Goal: Task Accomplishment & Management: Use online tool/utility

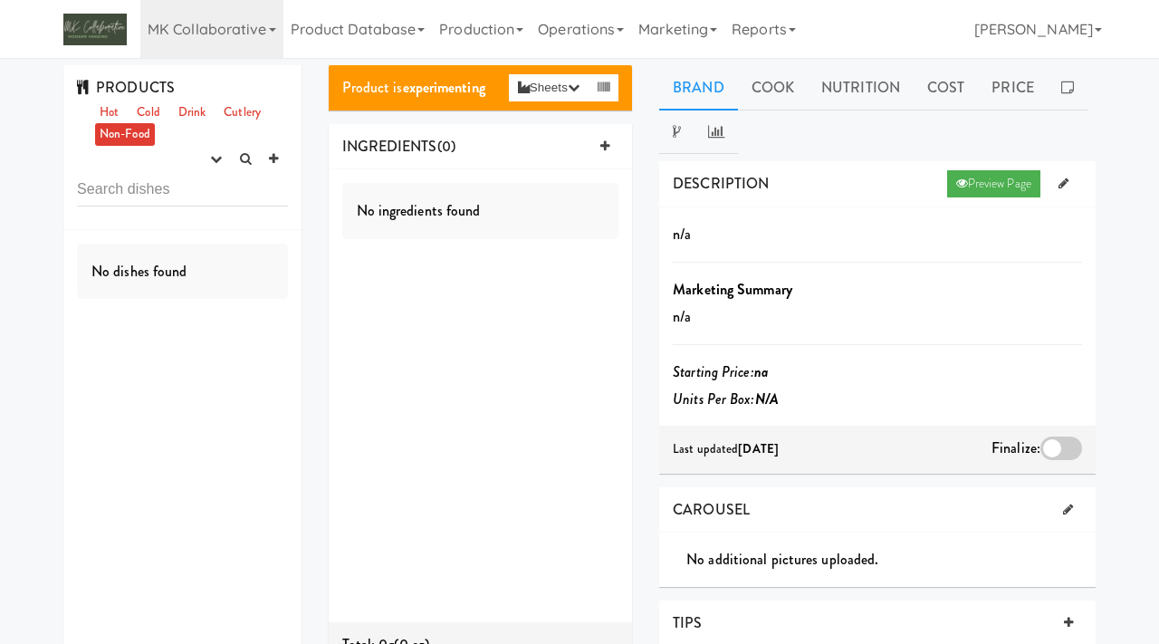
click at [216, 43] on link "MK Collaborative" at bounding box center [211, 29] width 143 height 58
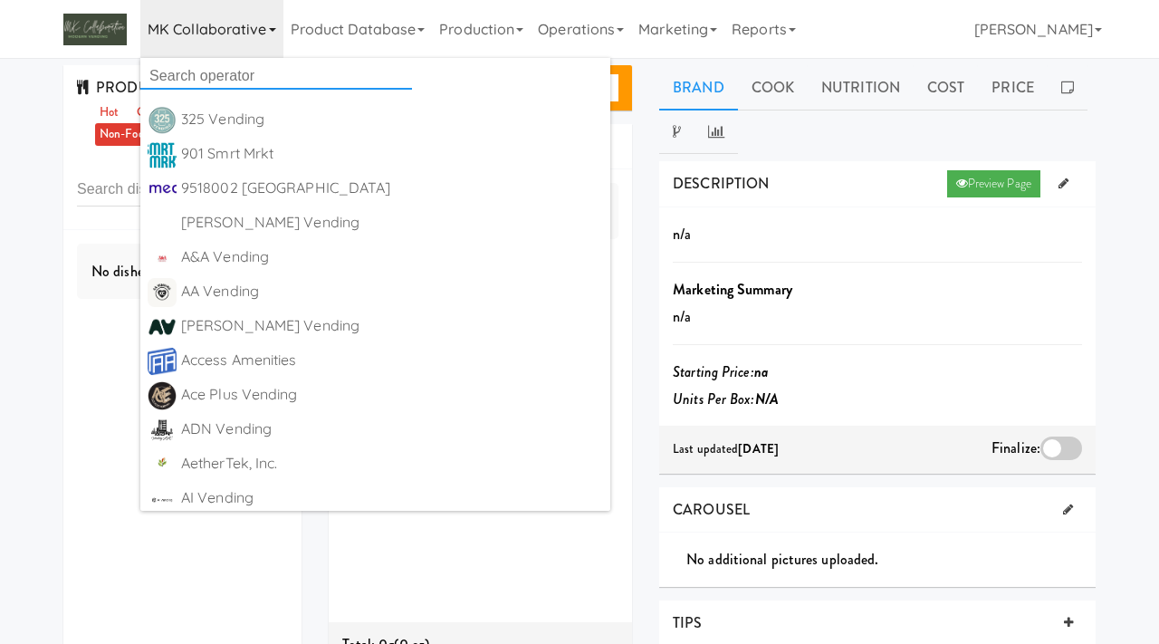
click at [198, 76] on input "text" at bounding box center [276, 75] width 272 height 27
type input "luxury amenities"
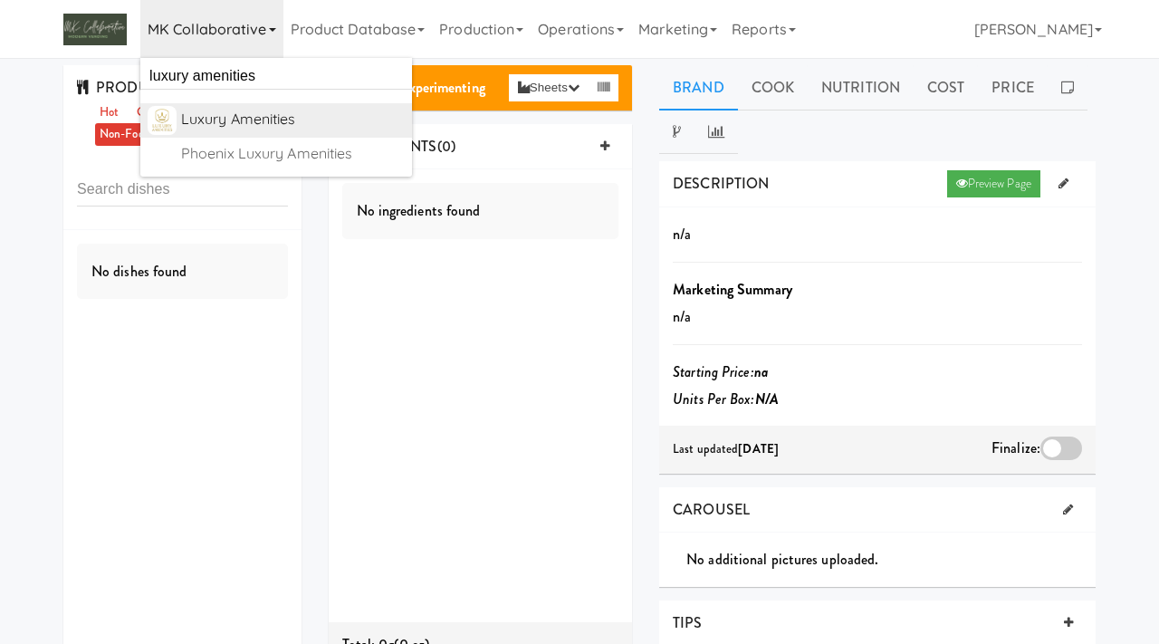
click at [289, 120] on div "Luxury Amenities" at bounding box center [293, 119] width 224 height 27
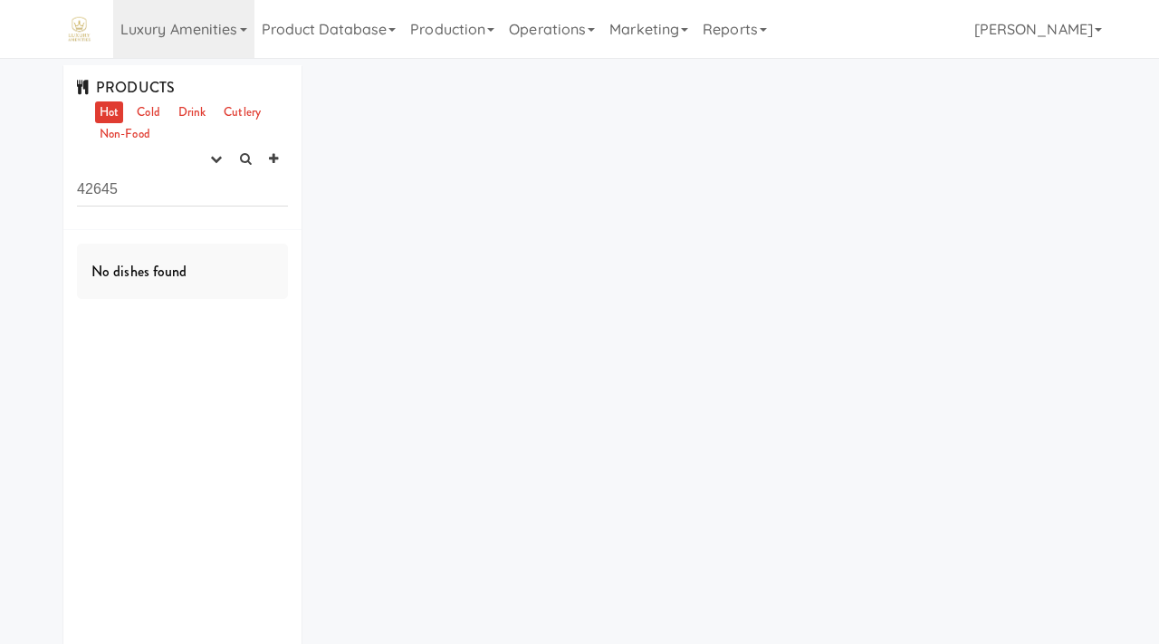
drag, startPoint x: 130, startPoint y: 191, endPoint x: 46, endPoint y: 177, distance: 85.5
click at [46, 177] on div "PRODUCTS Hot Cold Drink Cutlery Non-Food experimenting finalized shipped discon…" at bounding box center [579, 380] width 1159 height 631
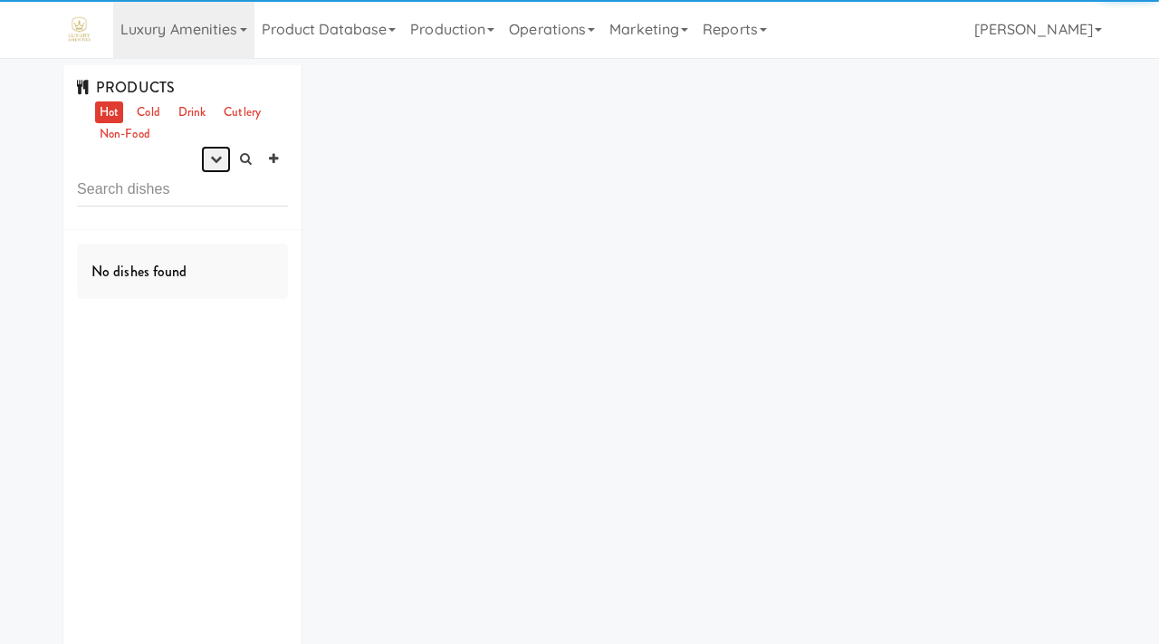
click at [221, 158] on icon "button" at bounding box center [216, 159] width 12 height 12
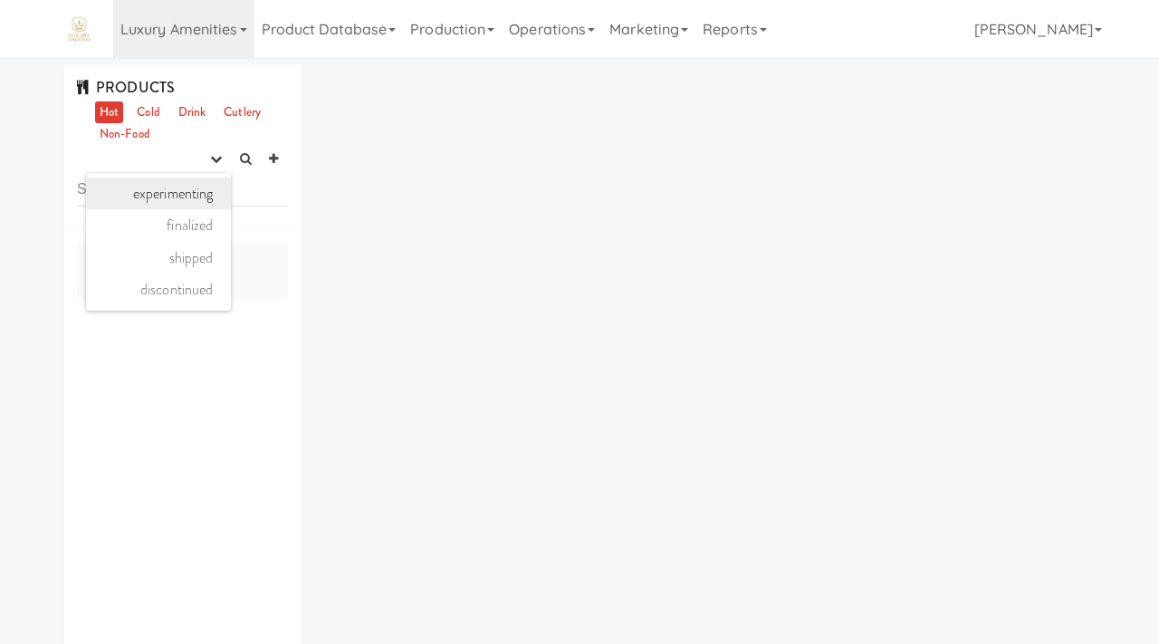
click at [211, 190] on link "experimenting" at bounding box center [158, 193] width 145 height 33
click at [220, 161] on icon "button" at bounding box center [216, 159] width 12 height 12
click at [148, 116] on link "Cold" at bounding box center [148, 112] width 32 height 23
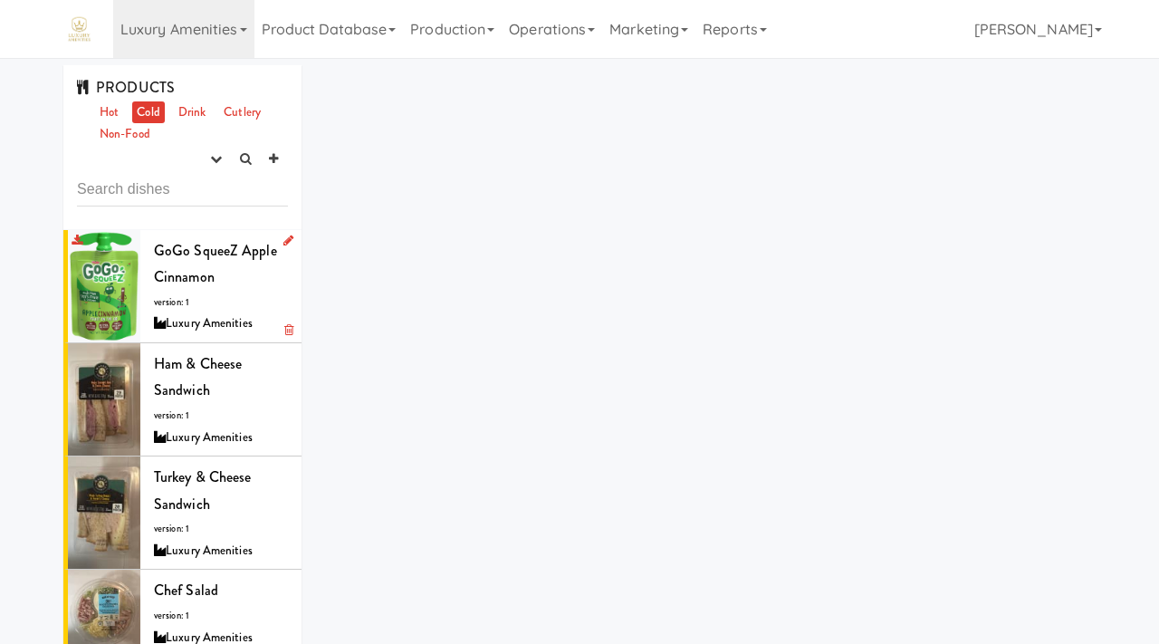
click at [213, 289] on div "GoGo SqueeZ Apple Cinnamon version: 1 Luxury Amenities" at bounding box center [221, 286] width 134 height 98
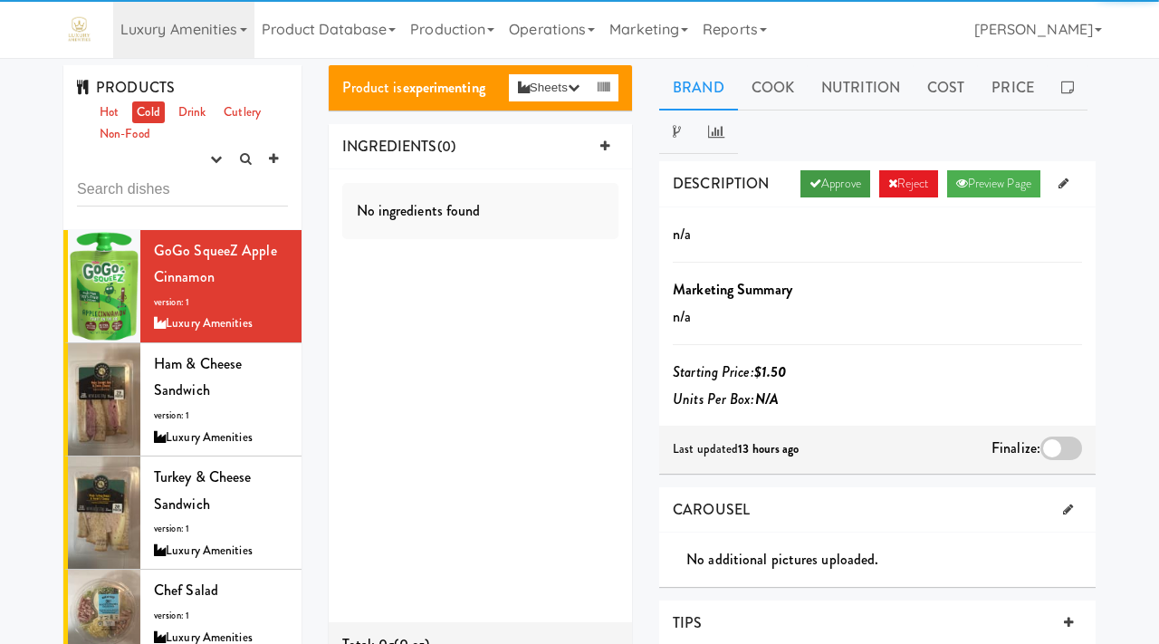
click at [832, 186] on link "Approve" at bounding box center [836, 183] width 70 height 27
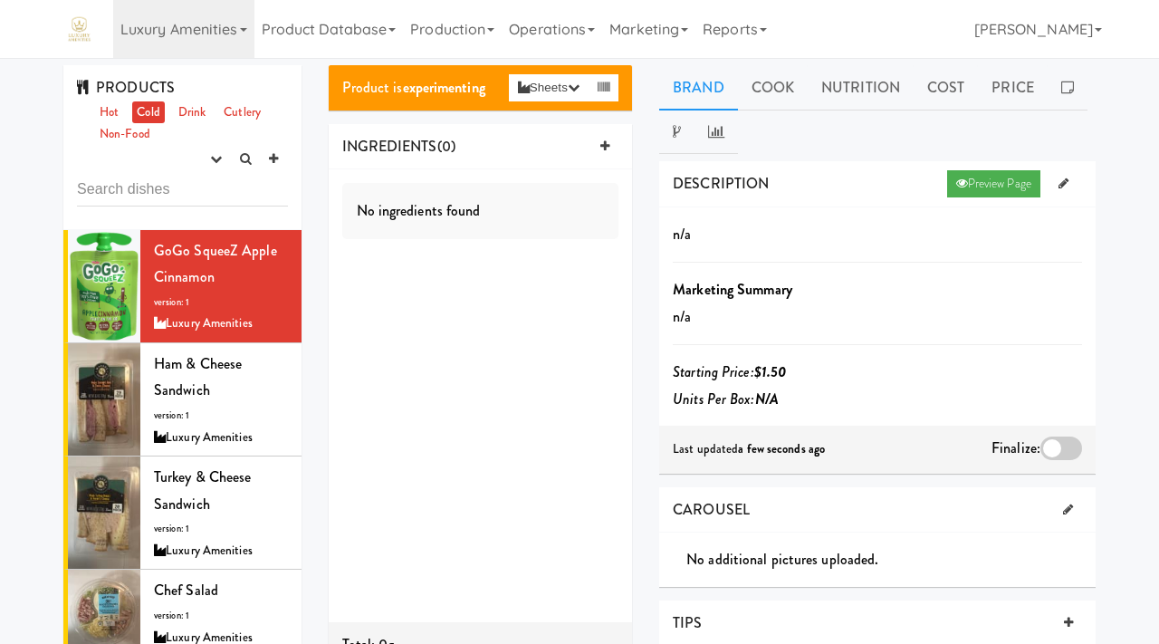
click at [1065, 446] on div at bounding box center [1062, 449] width 42 height 24
click at [0, 0] on input "checkbox" at bounding box center [0, 0] width 0 height 0
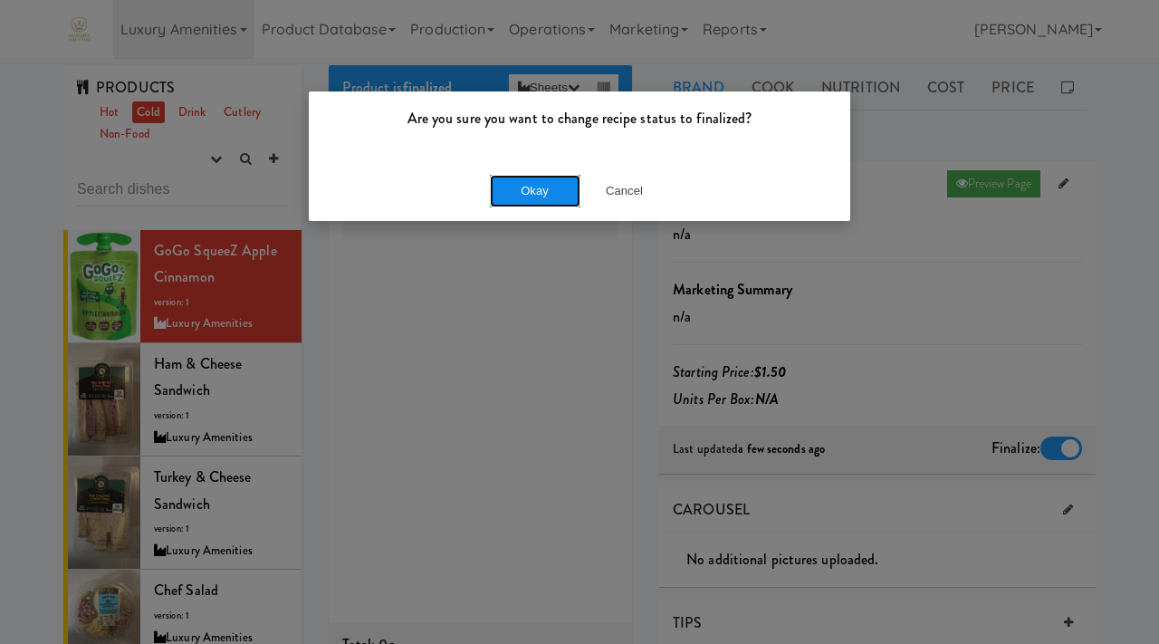
click at [542, 184] on button "Okay" at bounding box center [535, 191] width 91 height 33
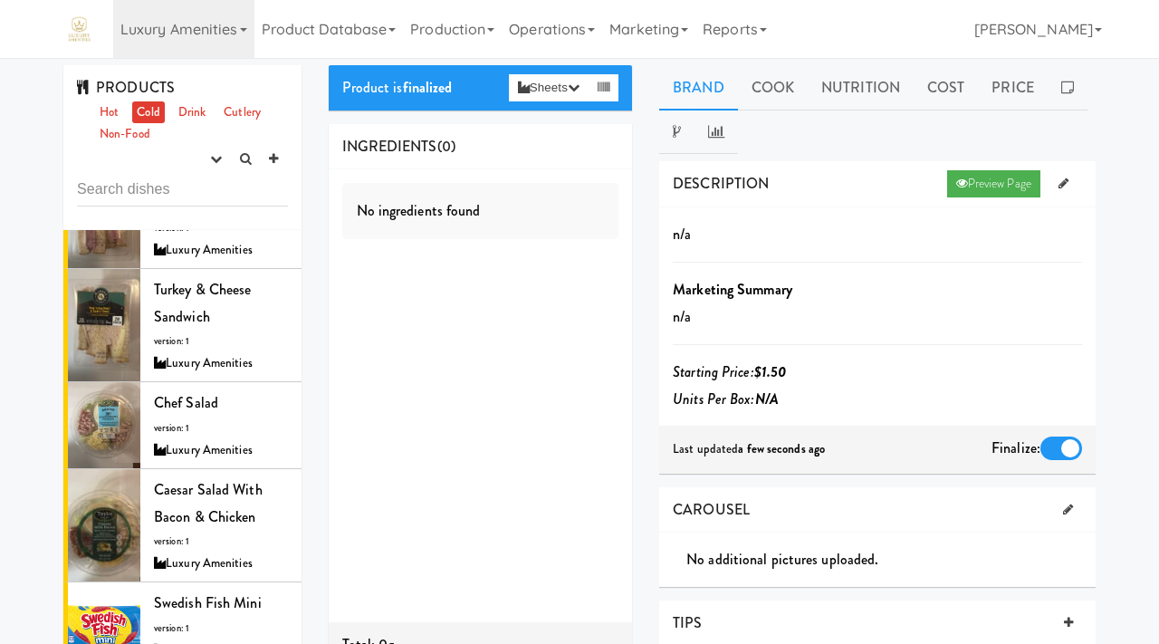
scroll to position [194, 0]
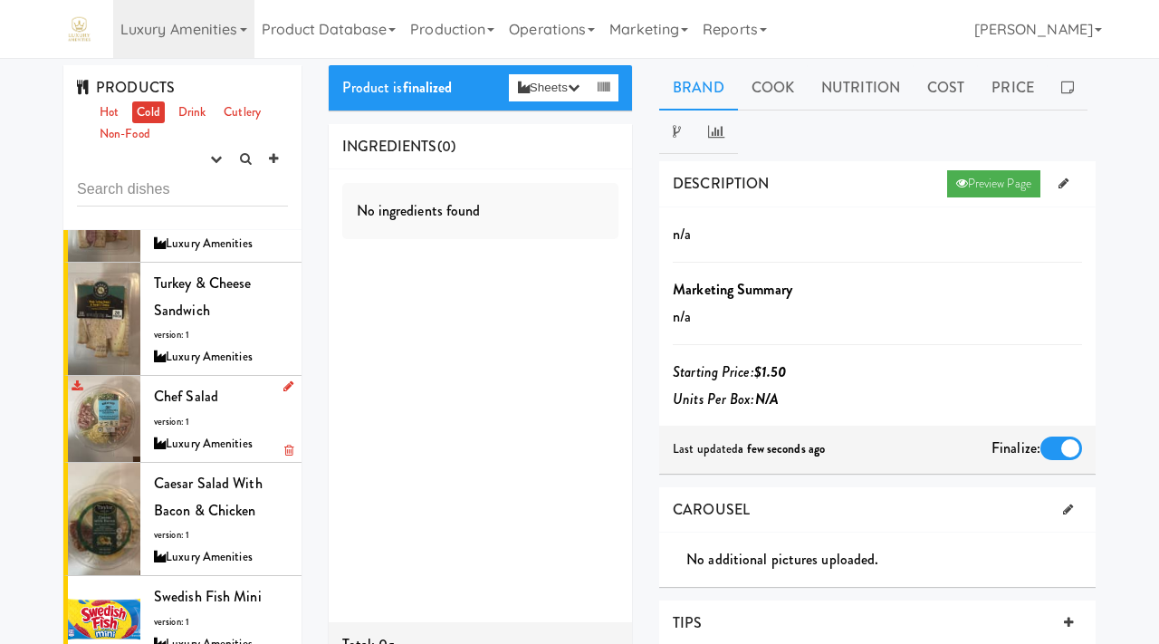
click at [259, 410] on div "Chef Salad version: 1 Luxury Amenities" at bounding box center [221, 419] width 134 height 72
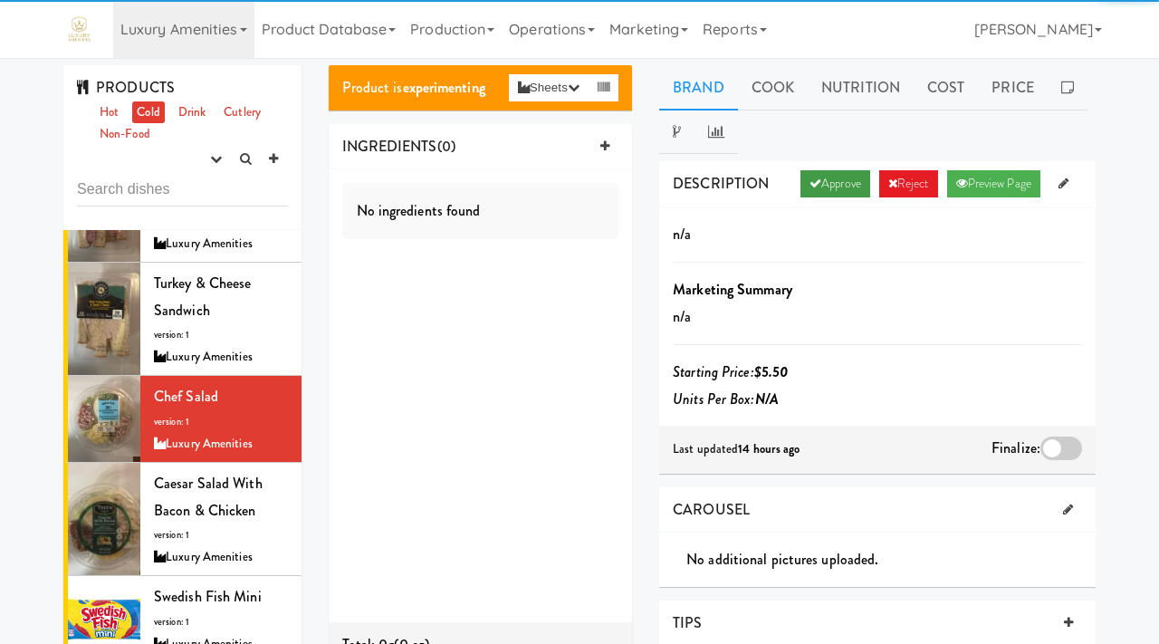
click at [831, 189] on link "Approve" at bounding box center [836, 183] width 70 height 27
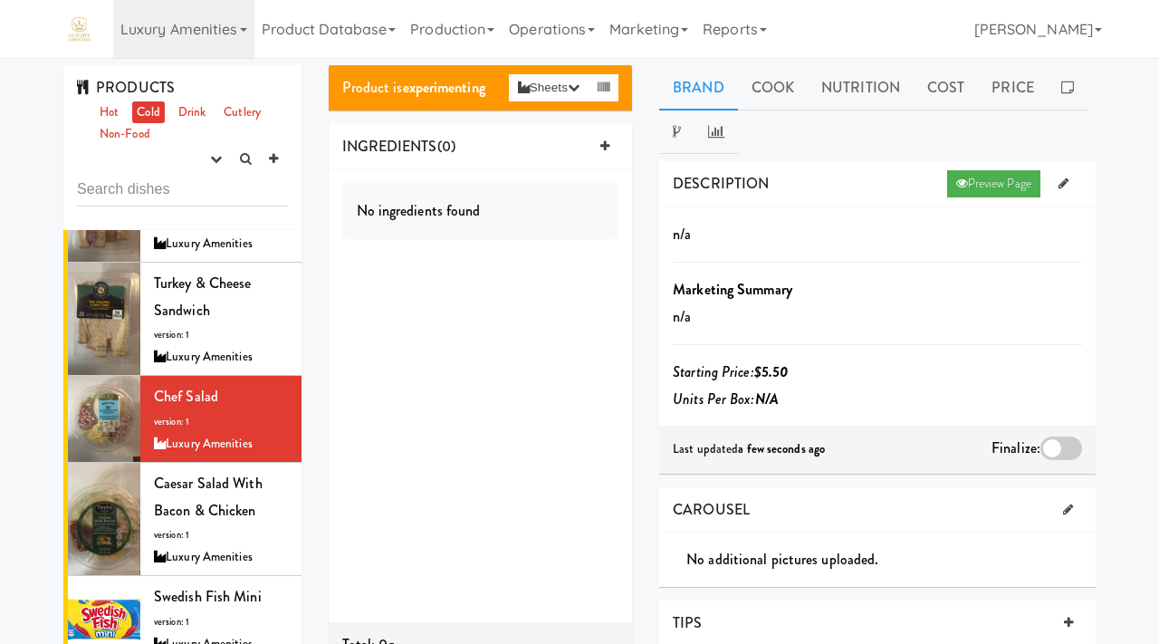
click at [1057, 446] on div at bounding box center [1062, 449] width 42 height 24
click at [0, 0] on input "checkbox" at bounding box center [0, 0] width 0 height 0
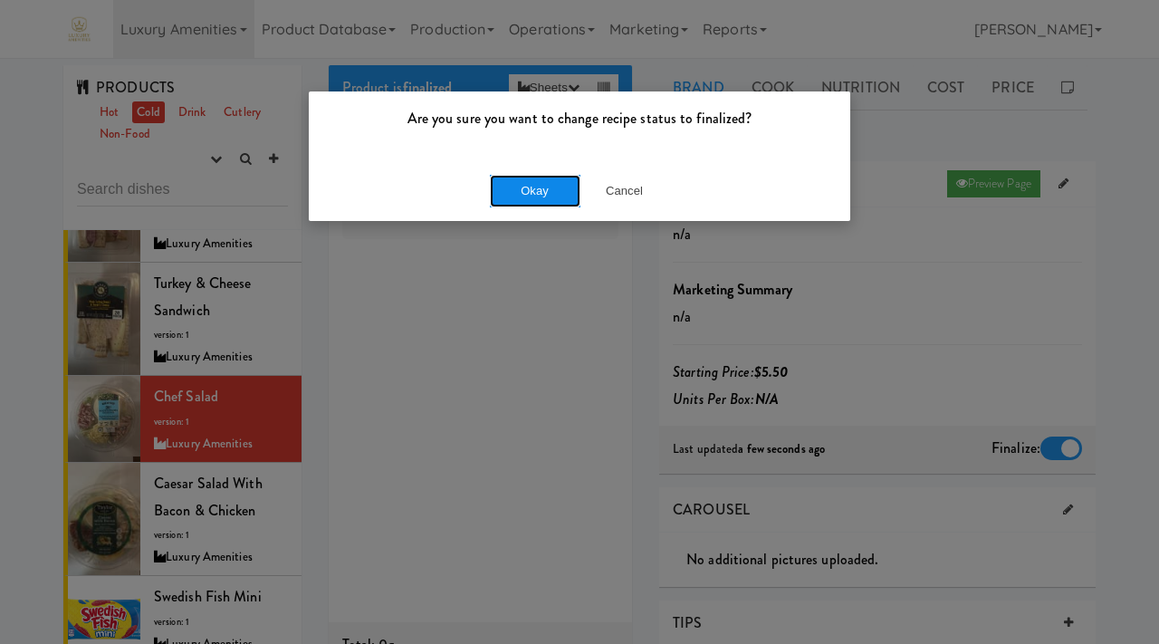
click at [543, 182] on button "Okay" at bounding box center [535, 191] width 91 height 33
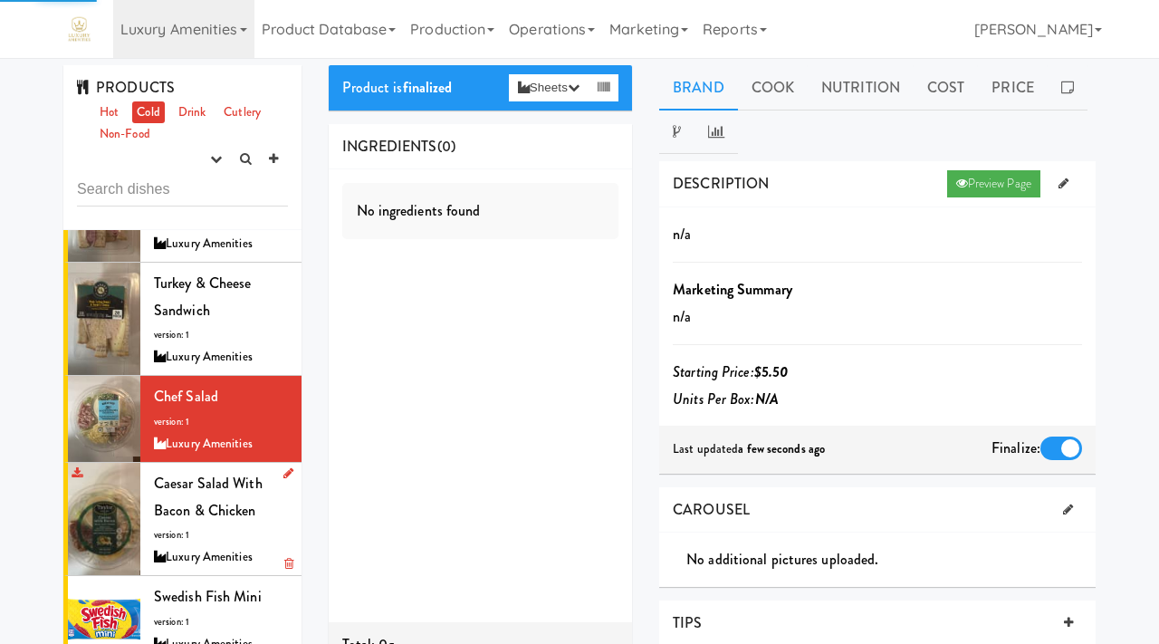
click at [177, 508] on span "Caesar Salad with Bacon & Chicken" at bounding box center [208, 497] width 109 height 48
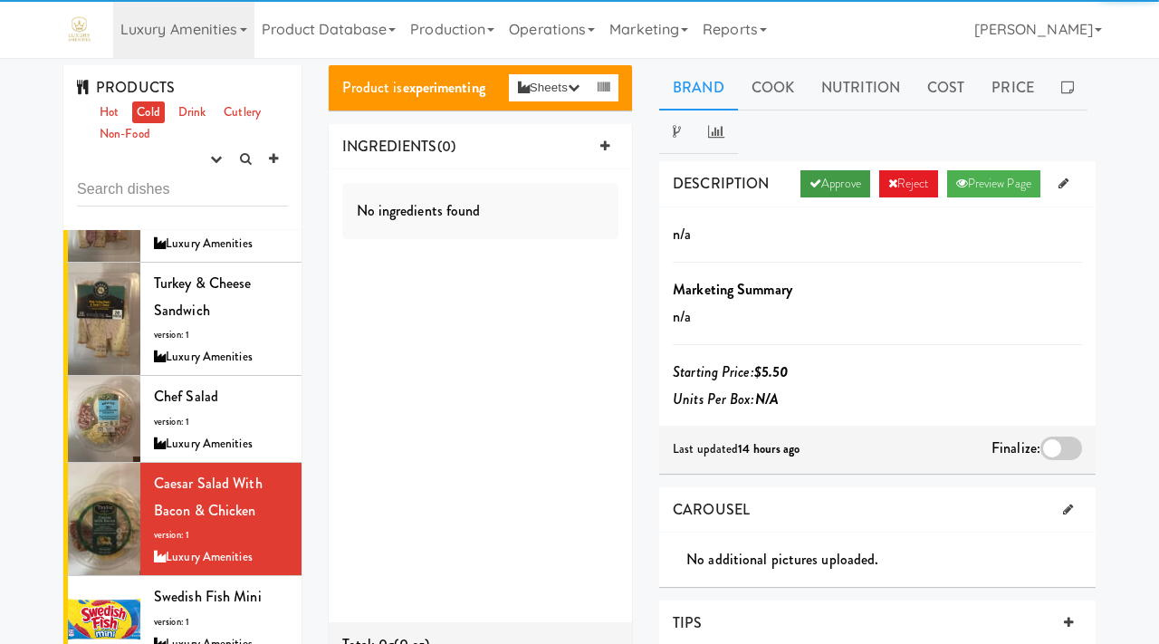
click at [810, 177] on icon at bounding box center [816, 183] width 12 height 12
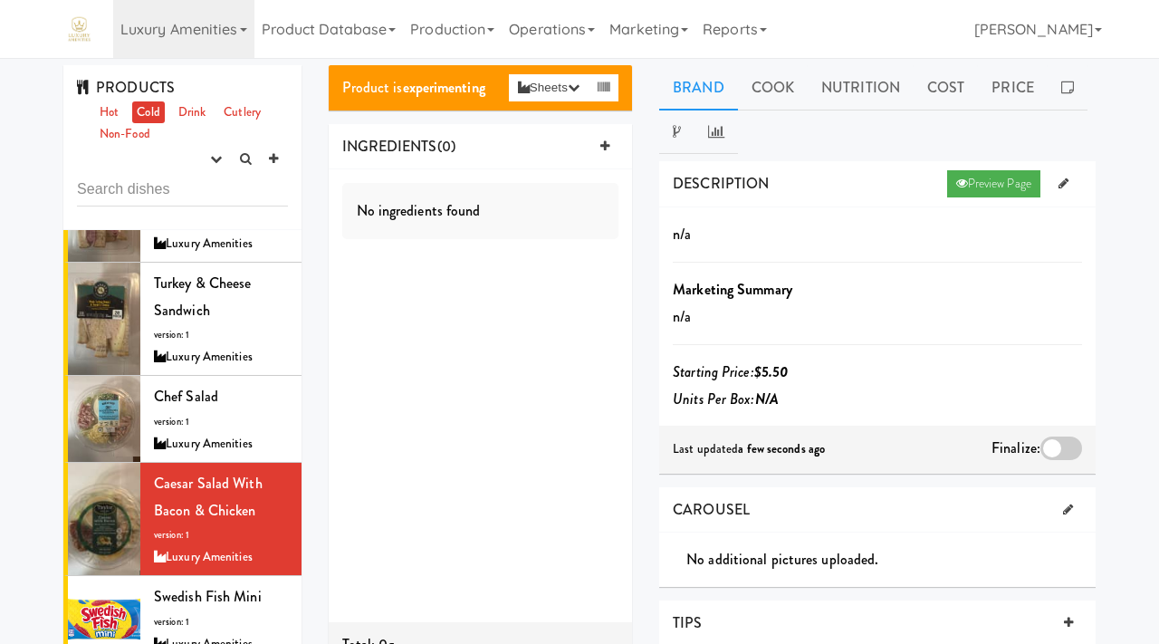
click at [1065, 446] on div at bounding box center [1062, 449] width 42 height 24
click at [0, 0] on input "checkbox" at bounding box center [0, 0] width 0 height 0
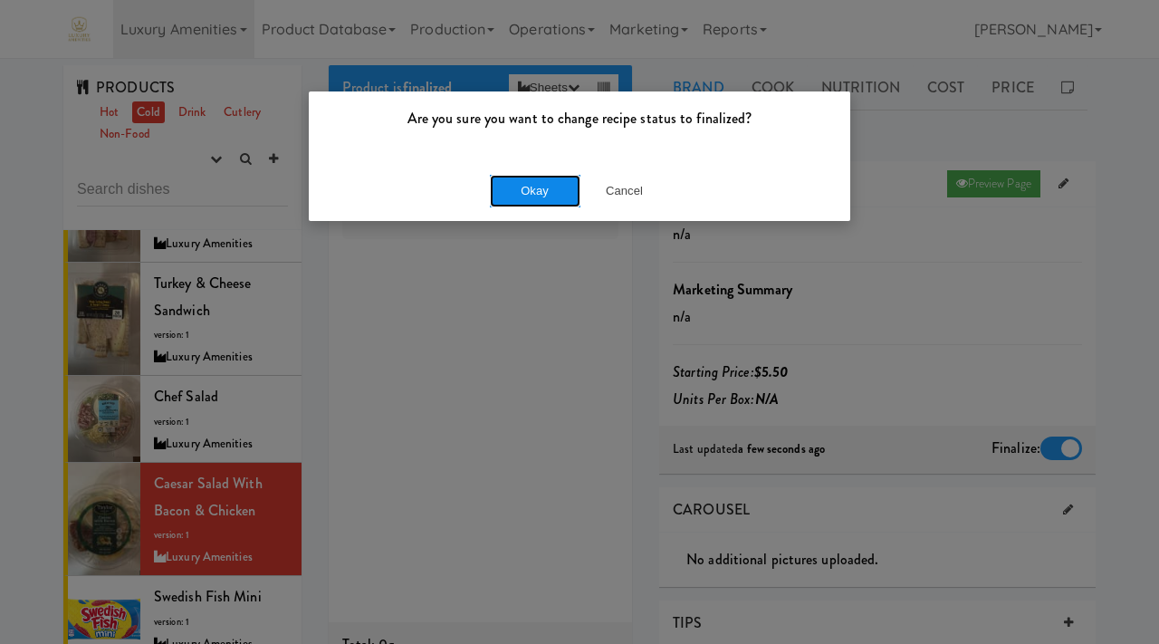
click at [525, 187] on button "Okay" at bounding box center [535, 191] width 91 height 33
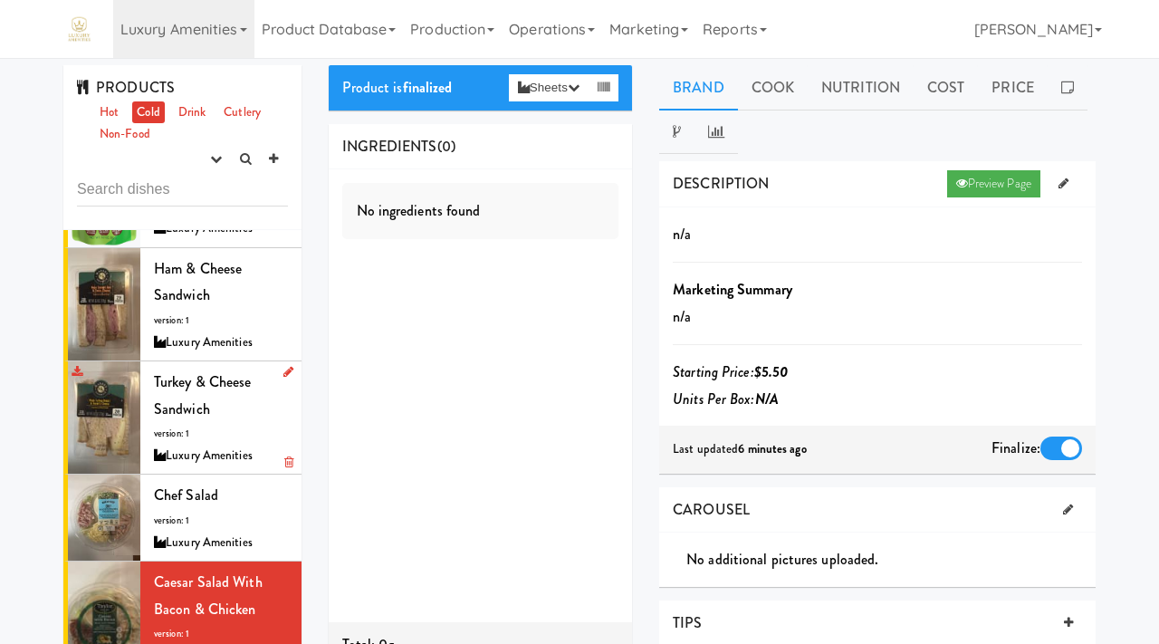
scroll to position [92, 0]
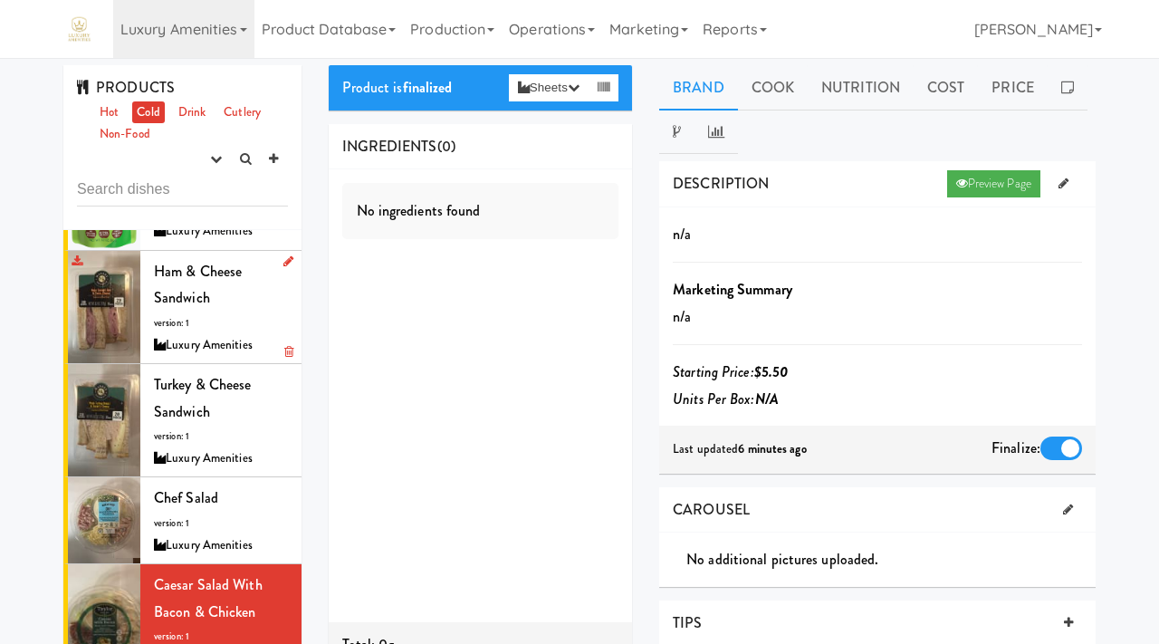
click at [225, 323] on div "Ham & Cheese Sandwich version: 1 Luxury Amenities" at bounding box center [221, 307] width 134 height 98
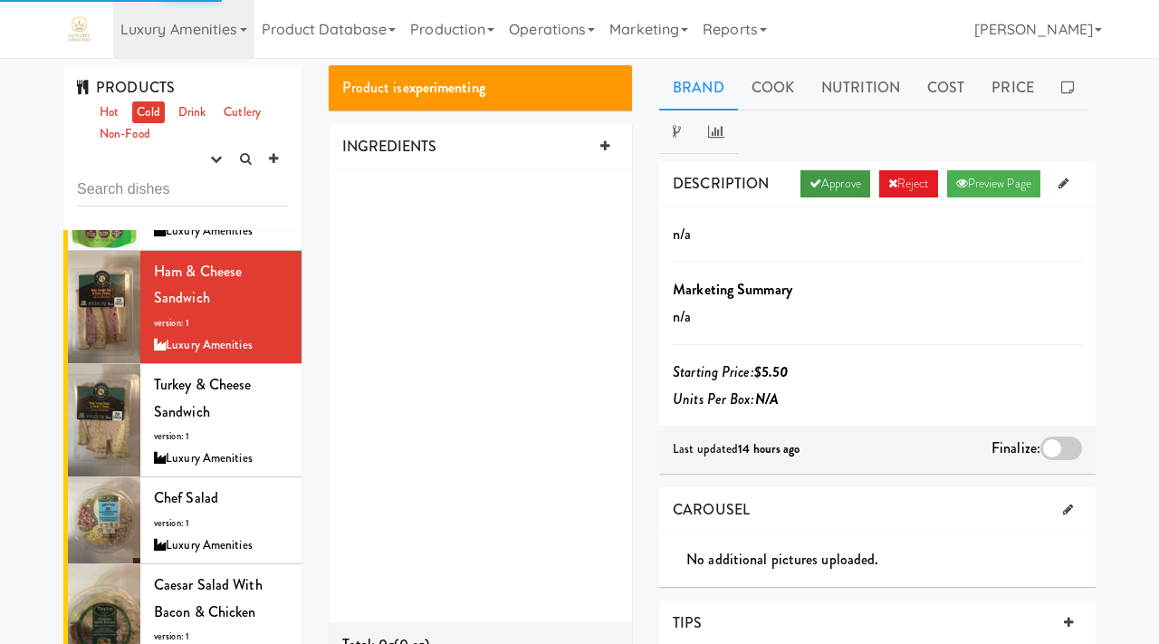
click at [849, 187] on link "Approve" at bounding box center [836, 183] width 70 height 27
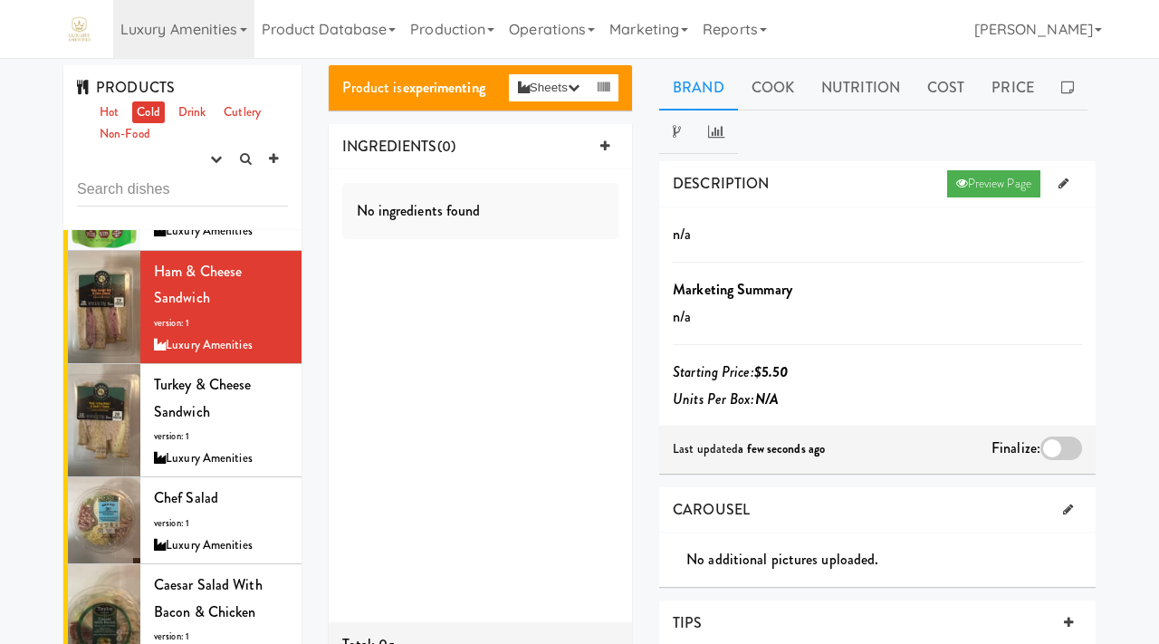
click at [1060, 447] on div at bounding box center [1062, 449] width 42 height 24
click at [0, 0] on input "checkbox" at bounding box center [0, 0] width 0 height 0
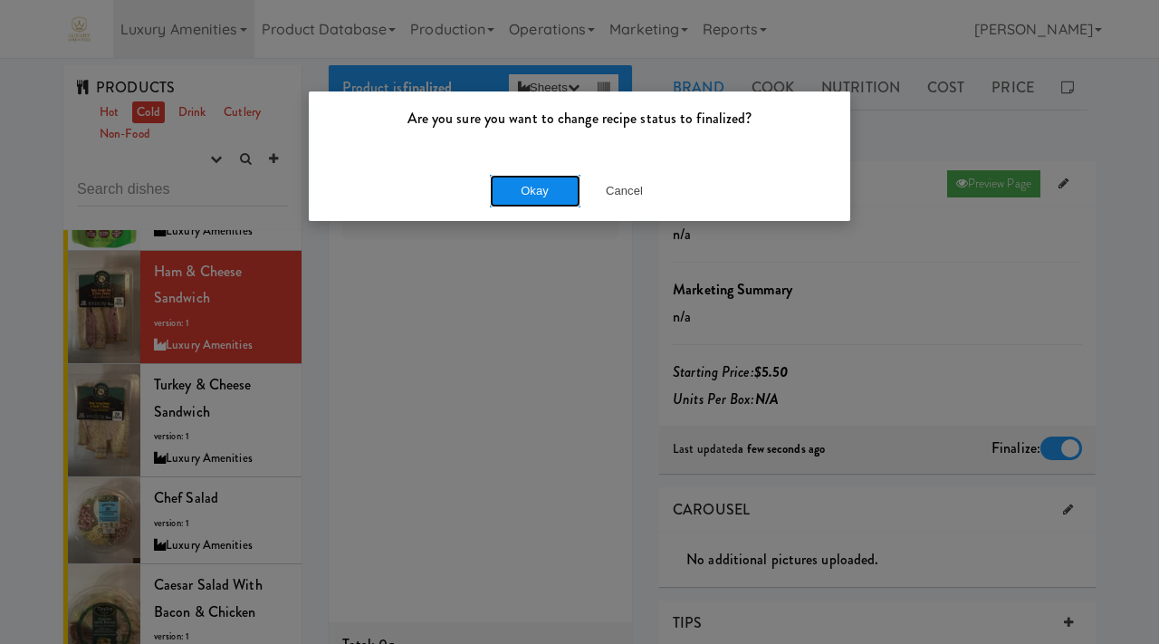
click at [541, 195] on button "Okay" at bounding box center [535, 191] width 91 height 33
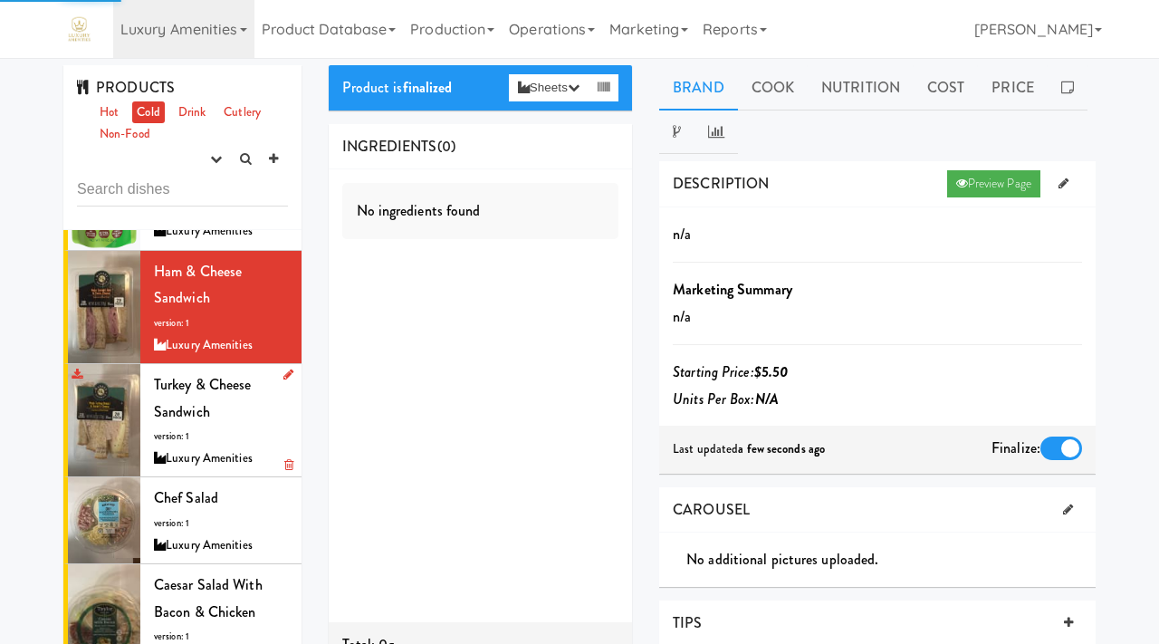
click at [237, 397] on div "Turkey & Cheese Sandwich version: 1 Luxury Amenities" at bounding box center [221, 420] width 134 height 98
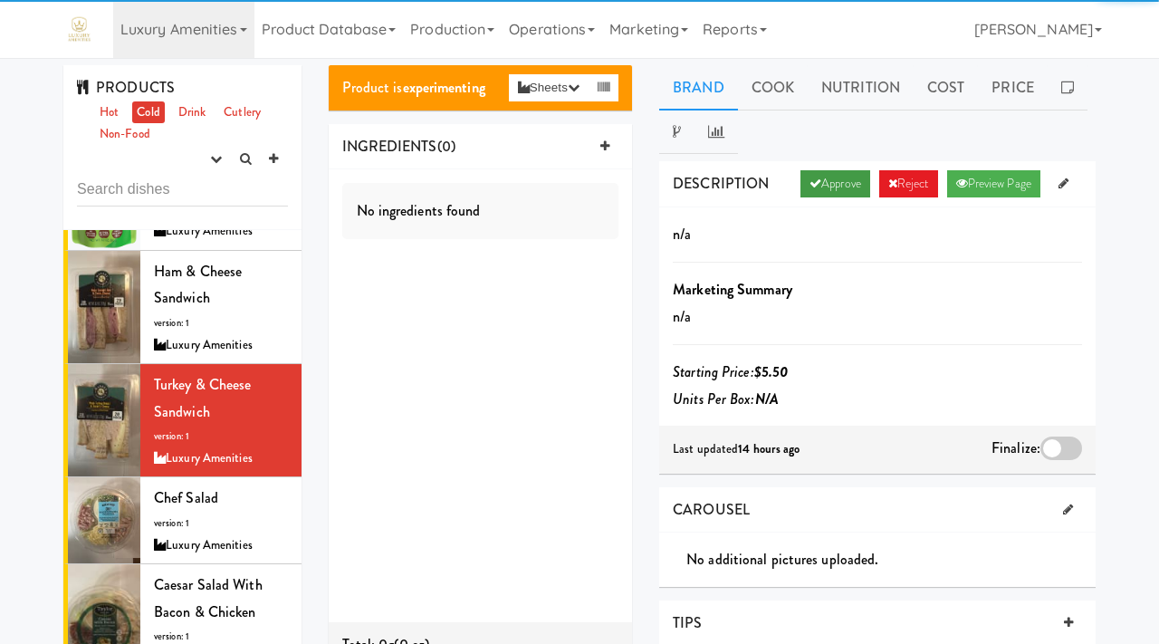
click at [830, 186] on link "Approve" at bounding box center [836, 183] width 70 height 27
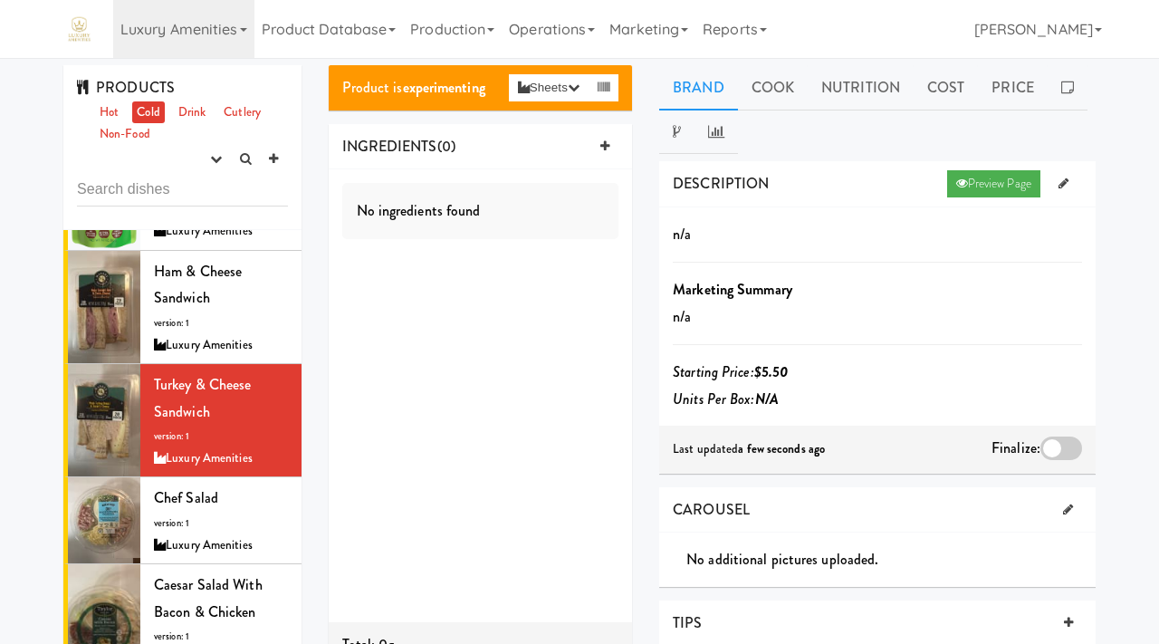
click at [1045, 444] on div at bounding box center [1062, 449] width 42 height 24
click at [0, 0] on input "checkbox" at bounding box center [0, 0] width 0 height 0
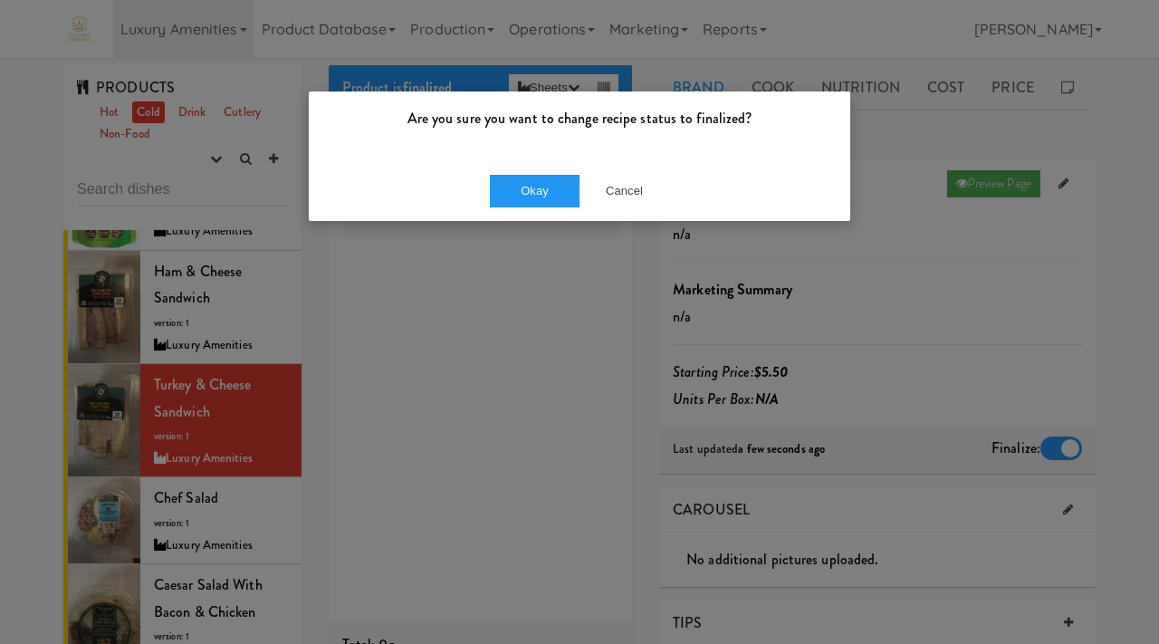
click at [519, 207] on div "Okay Cancel" at bounding box center [580, 190] width 542 height 61
click at [523, 198] on button "Okay" at bounding box center [535, 191] width 91 height 33
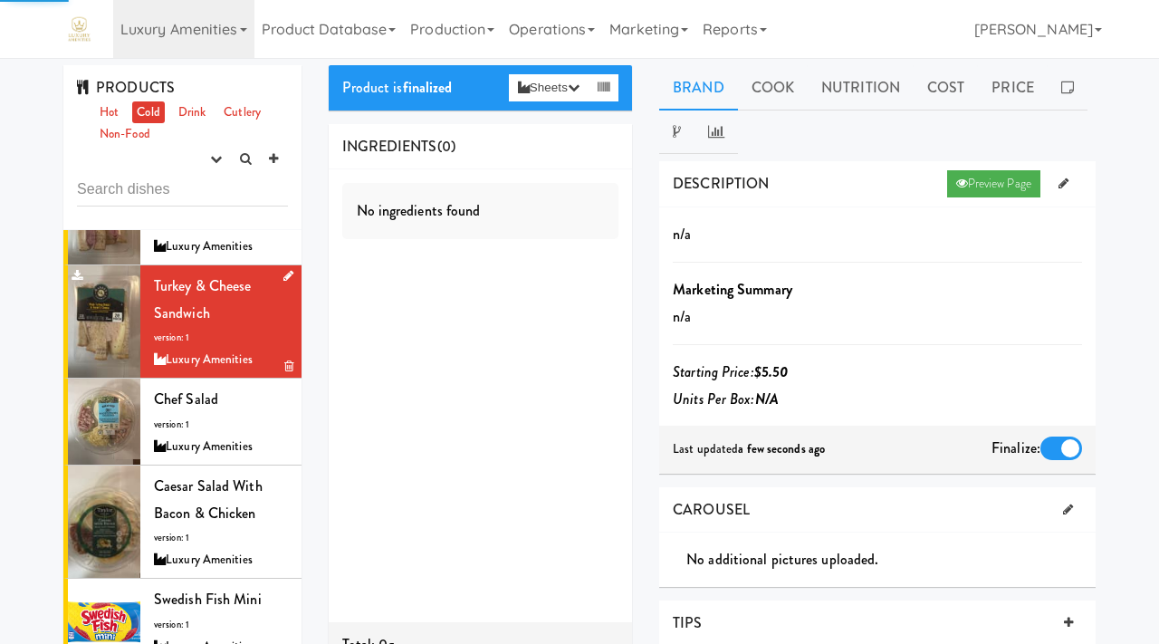
scroll to position [221, 0]
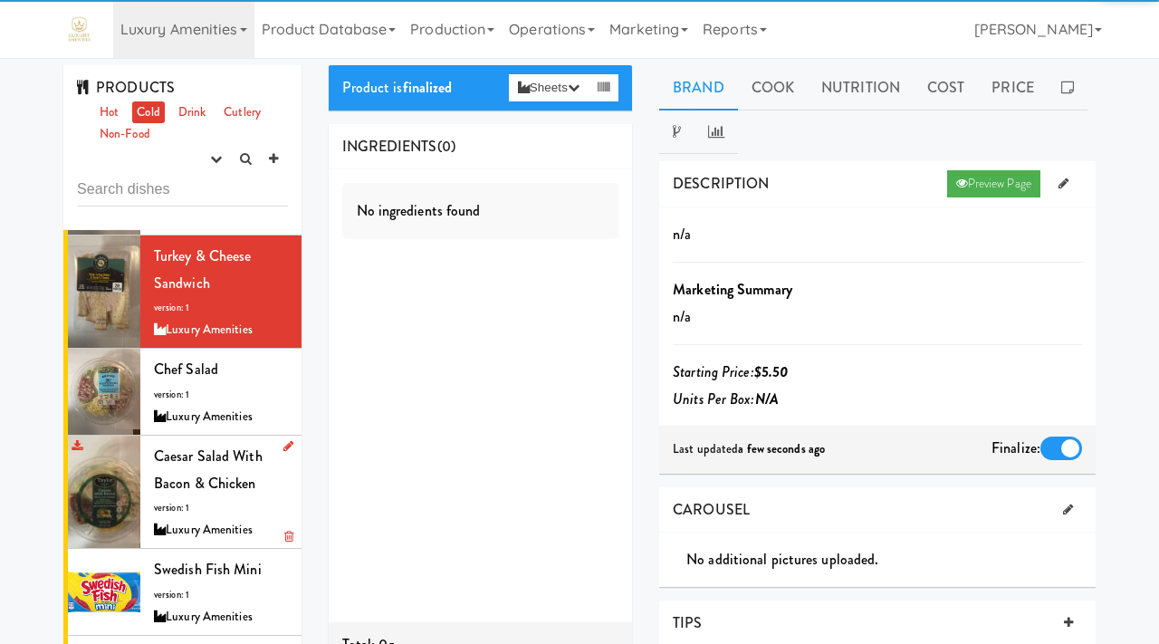
click at [202, 476] on span "Caesar Salad with Bacon & Chicken" at bounding box center [208, 470] width 109 height 48
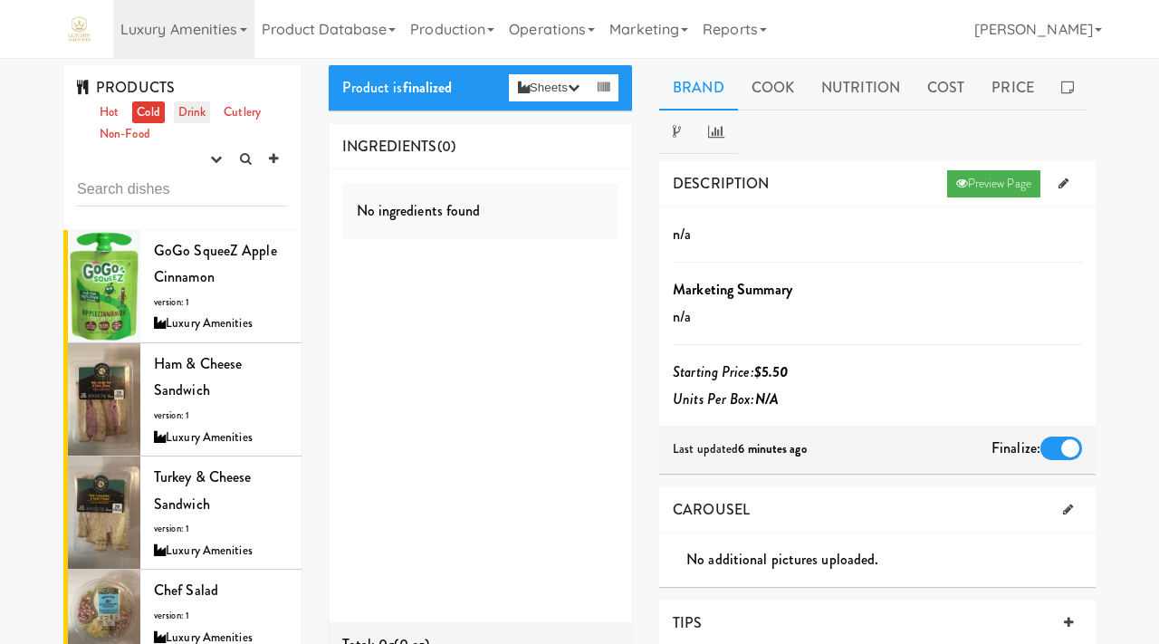
click at [189, 114] on link "Drink" at bounding box center [192, 112] width 37 height 23
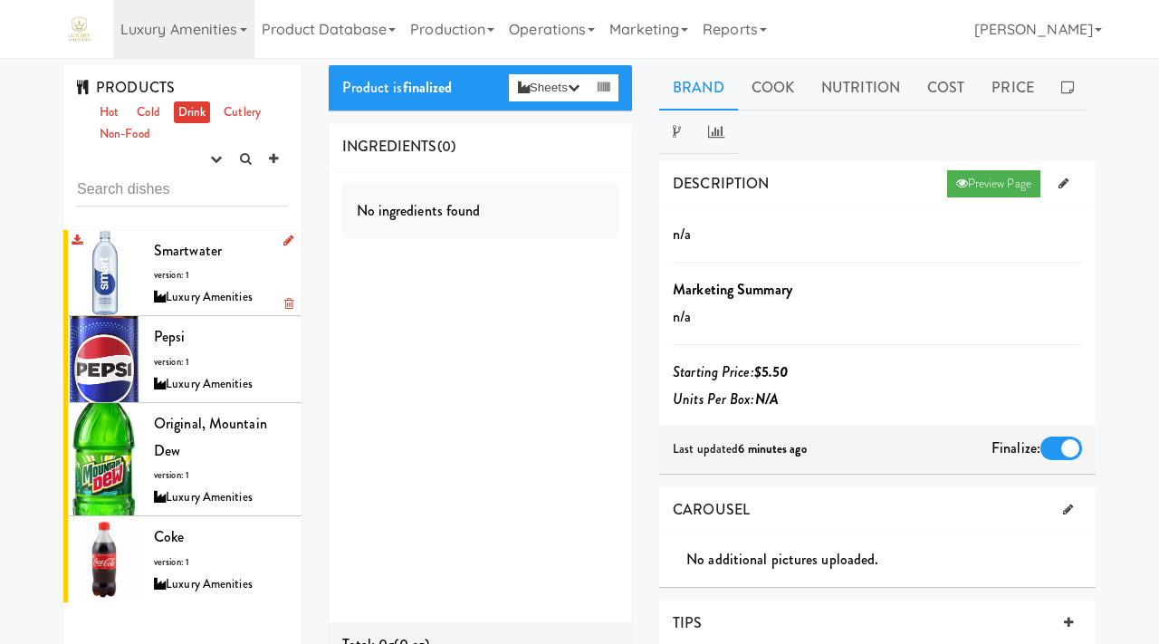
click at [200, 293] on div "Luxury Amenities" at bounding box center [221, 297] width 134 height 23
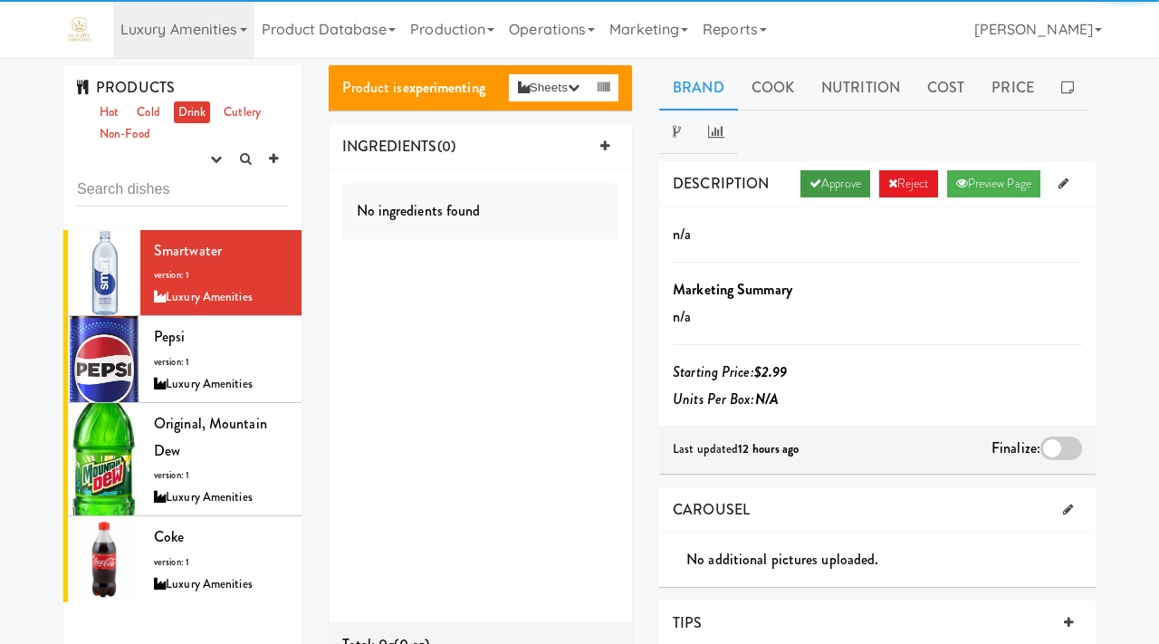
click at [830, 182] on link "Approve" at bounding box center [836, 183] width 70 height 27
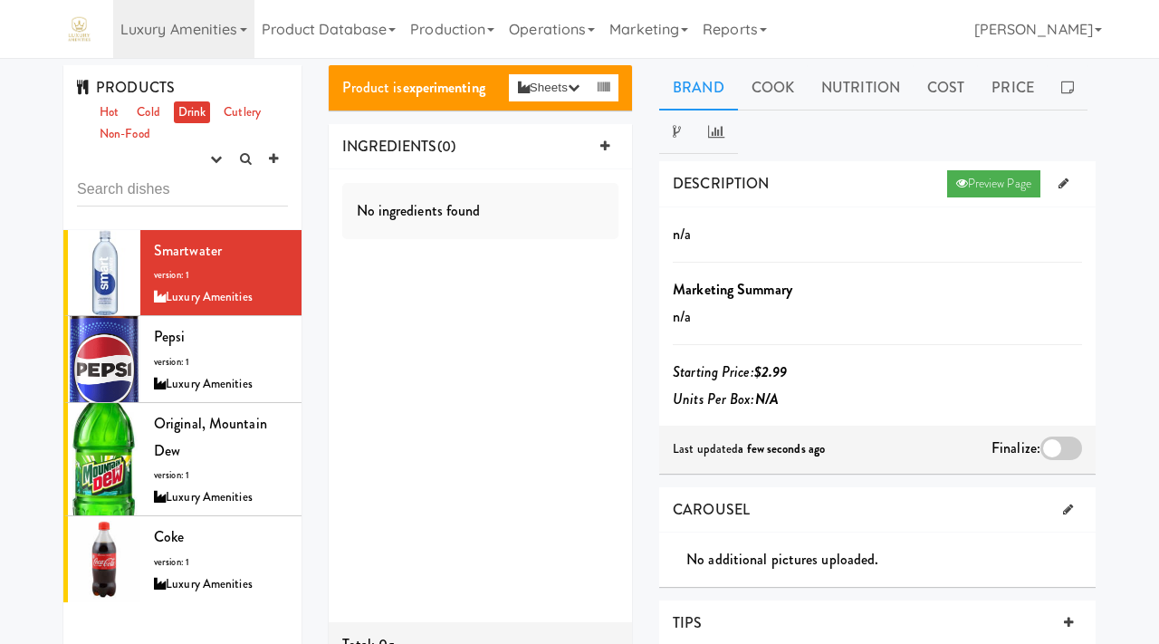
click at [1060, 442] on div at bounding box center [1062, 449] width 42 height 24
click at [0, 0] on input "checkbox" at bounding box center [0, 0] width 0 height 0
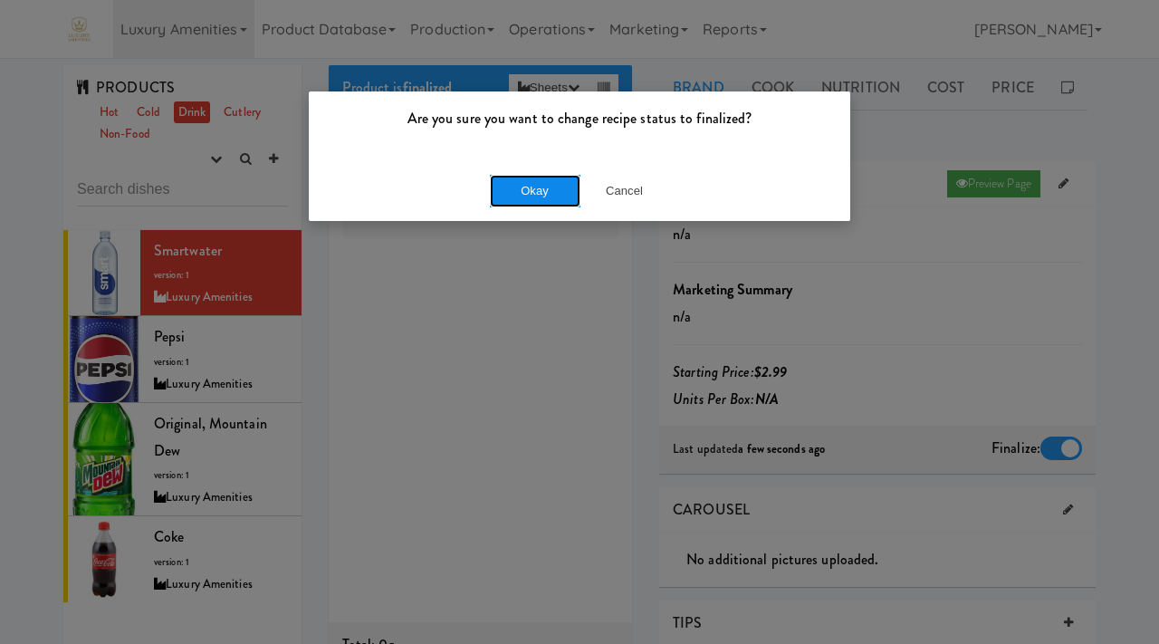
click at [531, 189] on button "Okay" at bounding box center [535, 191] width 91 height 33
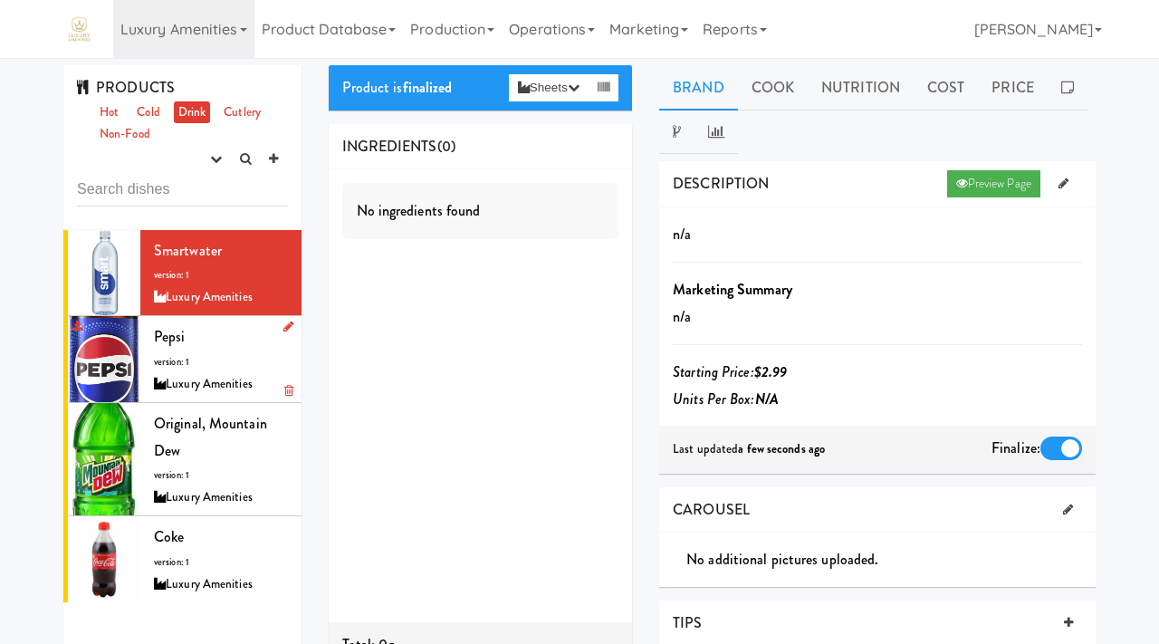
click at [173, 327] on span "Pepsi" at bounding box center [170, 336] width 32 height 21
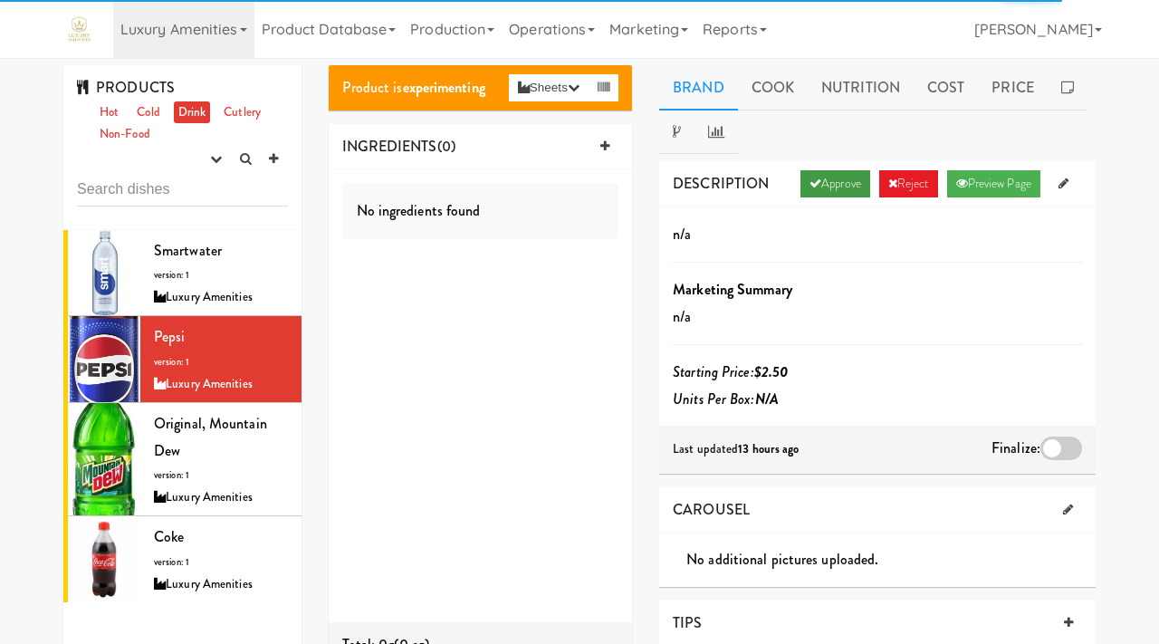
click at [818, 194] on link "Approve" at bounding box center [836, 183] width 70 height 27
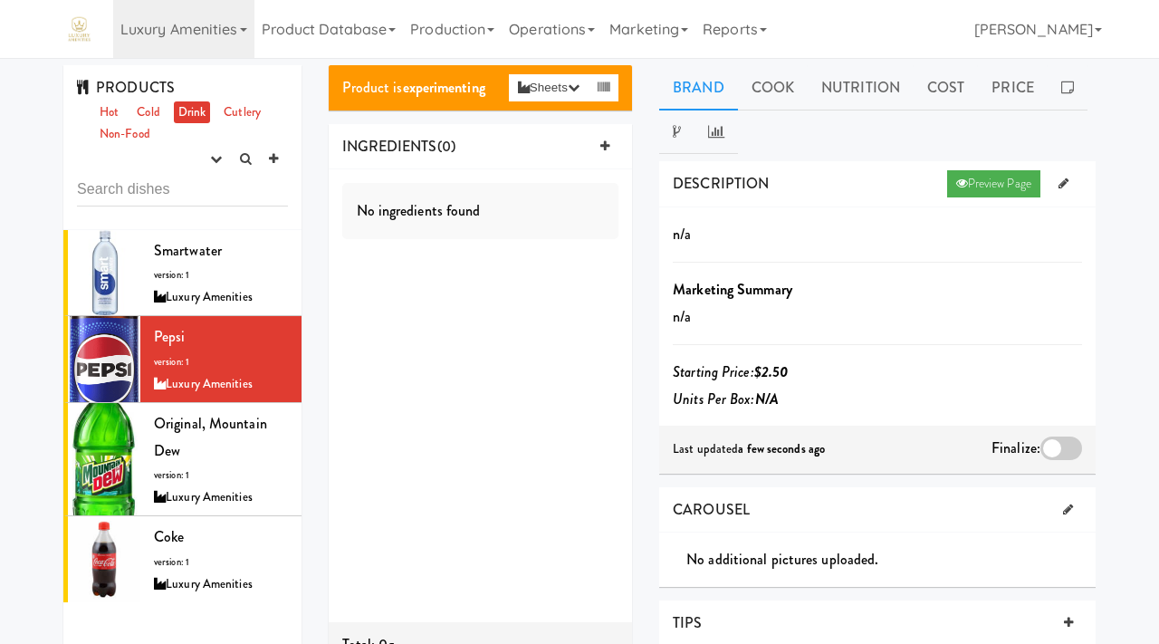
click at [1046, 449] on div at bounding box center [1062, 449] width 42 height 24
click at [0, 0] on input "checkbox" at bounding box center [0, 0] width 0 height 0
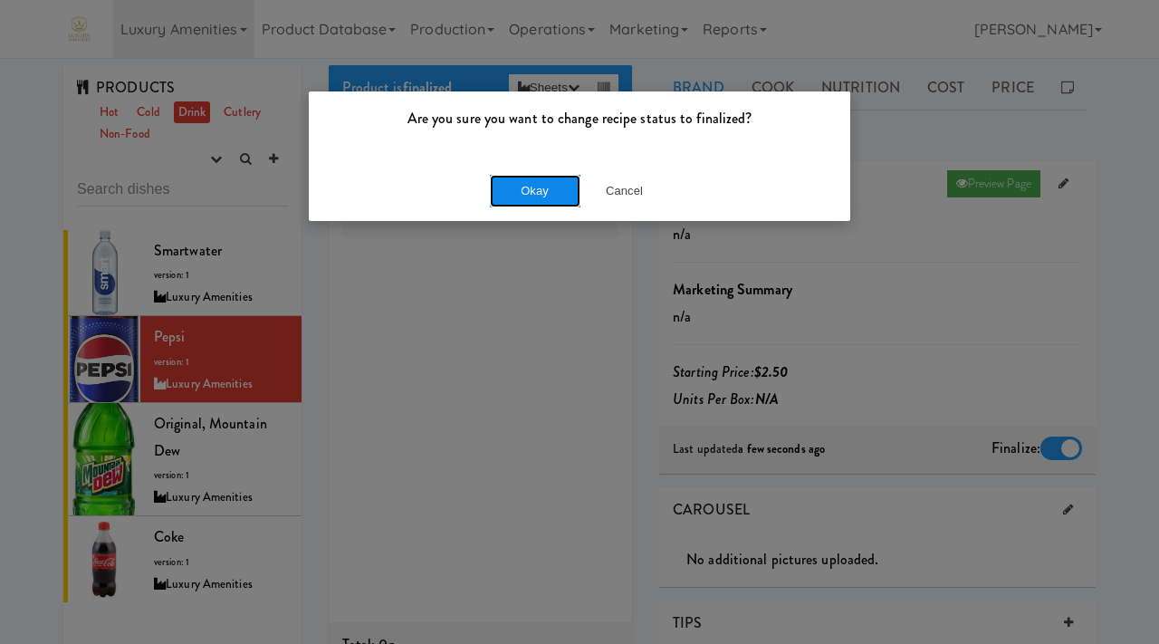
click at [525, 189] on button "Okay" at bounding box center [535, 191] width 91 height 33
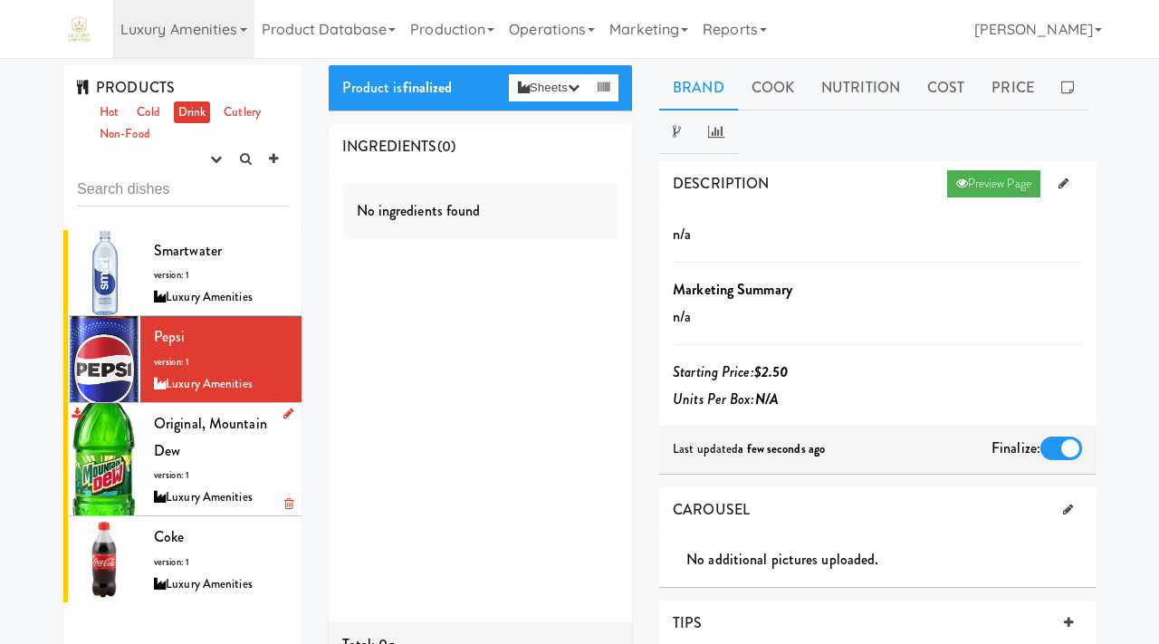
click at [216, 453] on div "Original, Mountain Dew version: 1 Luxury Amenities" at bounding box center [221, 459] width 134 height 98
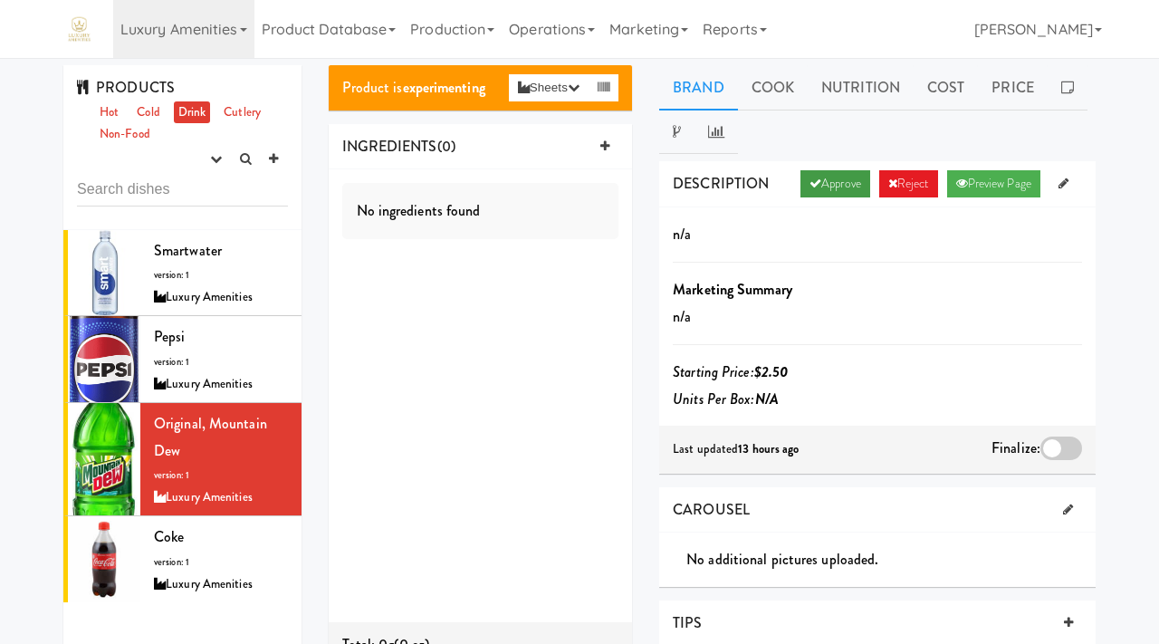
click at [813, 184] on link "Approve" at bounding box center [836, 183] width 70 height 27
click at [1050, 445] on div at bounding box center [1062, 449] width 42 height 24
click at [0, 0] on input "checkbox" at bounding box center [0, 0] width 0 height 0
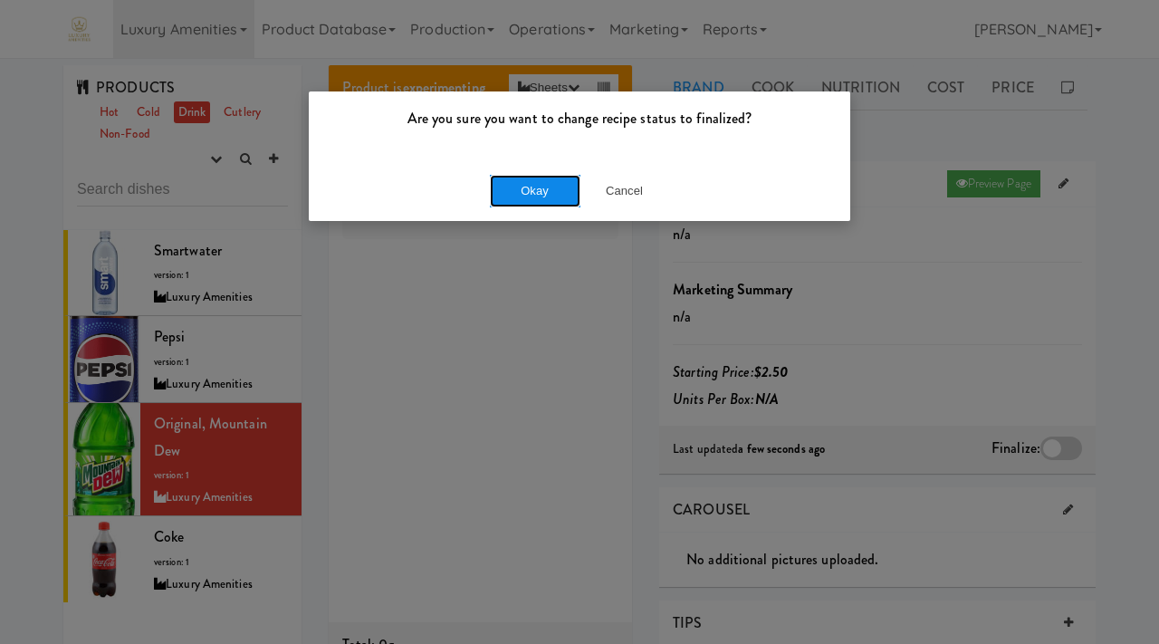
click at [541, 199] on button "Okay" at bounding box center [535, 191] width 91 height 33
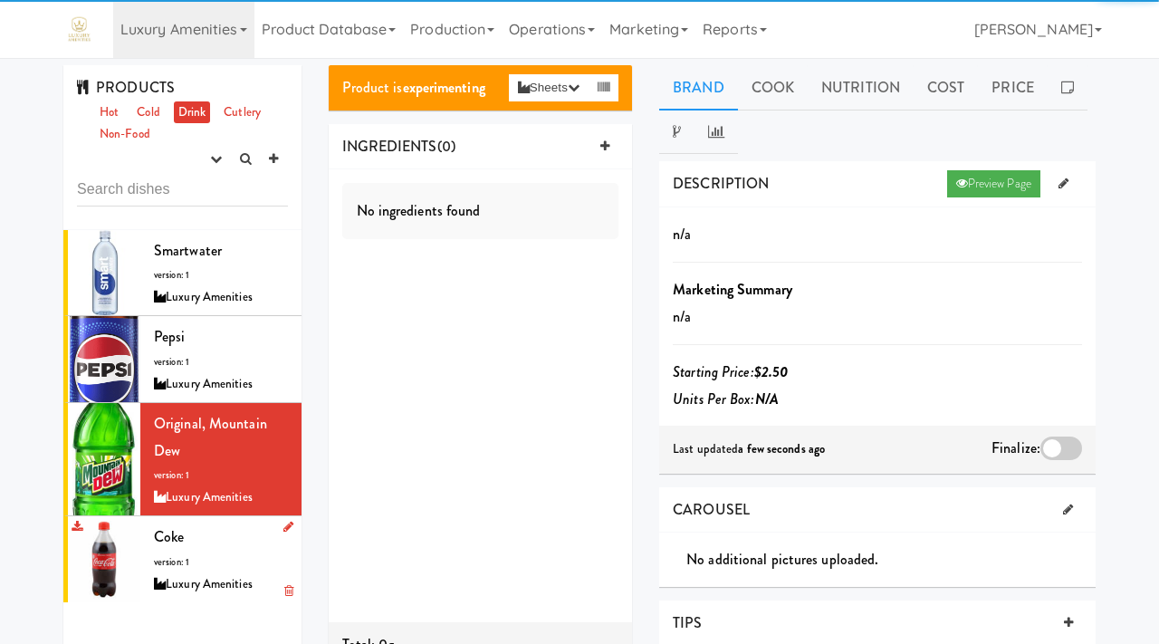
click at [183, 549] on div "Coke version: 1 Luxury Amenities" at bounding box center [221, 559] width 134 height 72
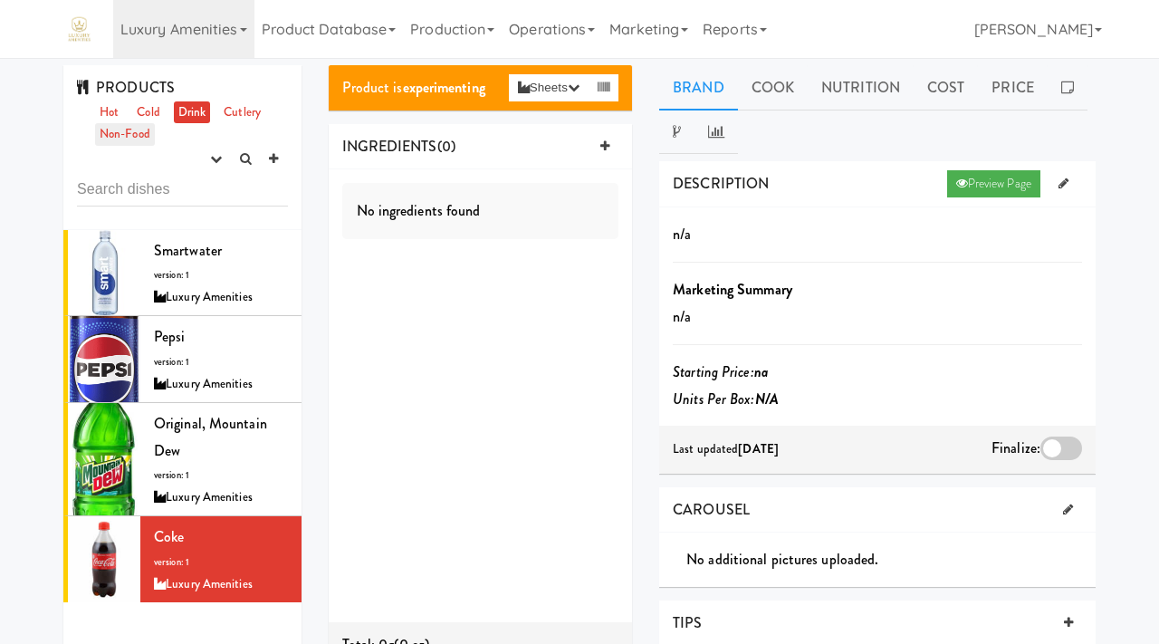
click at [144, 138] on link "Non-Food" at bounding box center [125, 134] width 60 height 23
